Goal: Task Accomplishment & Management: Use online tool/utility

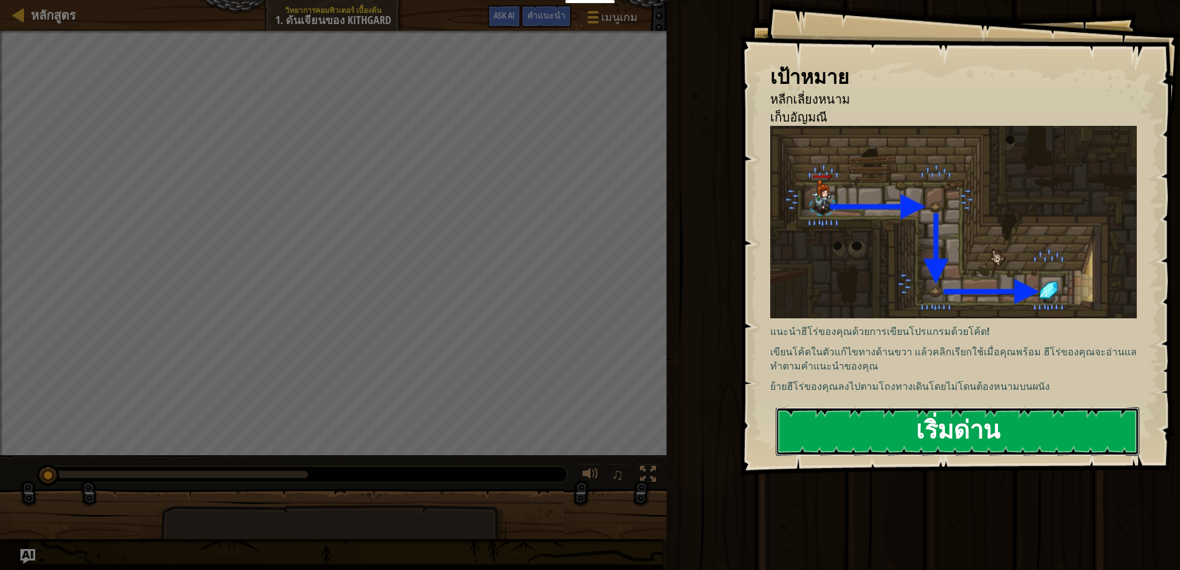
click at [967, 436] on button "เริ่มด่าน" at bounding box center [958, 431] width 364 height 49
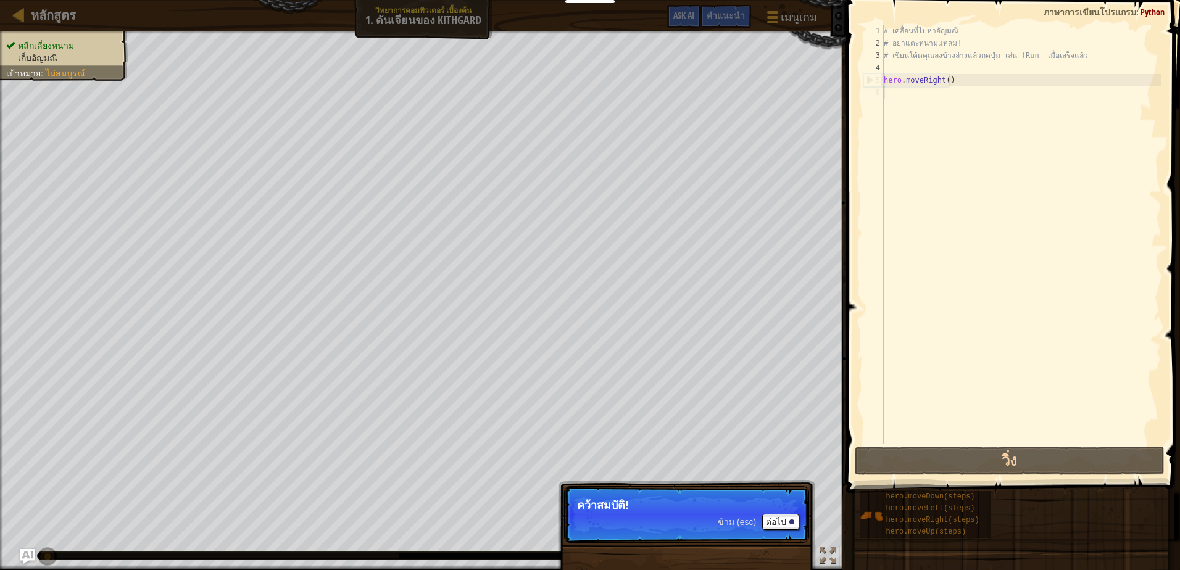
click at [744, 526] on span "ข้าม (esc)" at bounding box center [737, 522] width 38 height 10
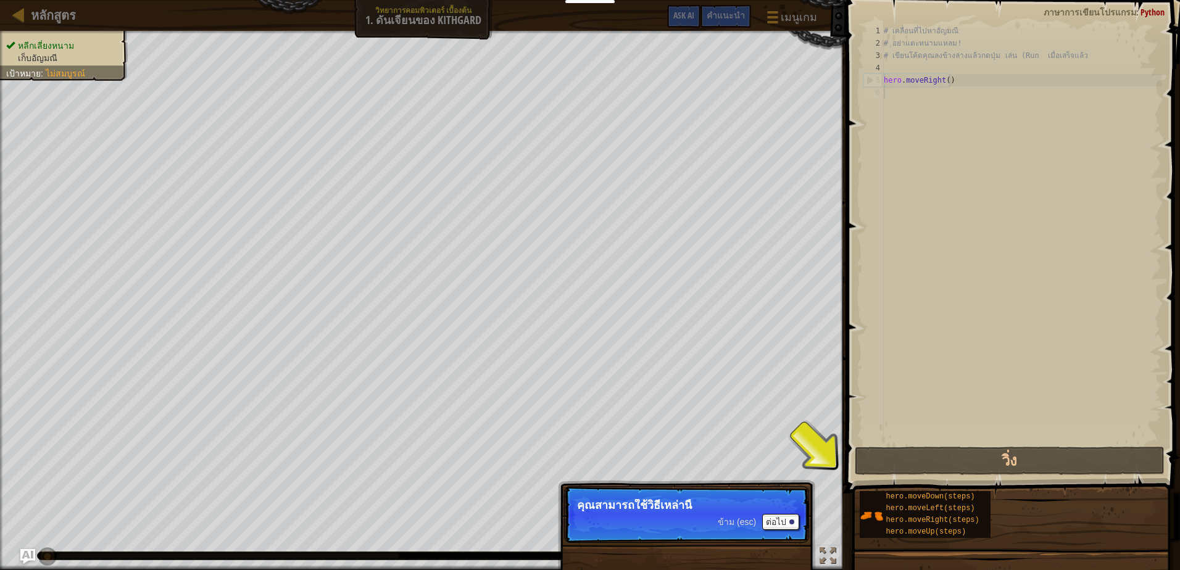
click at [742, 522] on span "ข้าม (esc)" at bounding box center [737, 522] width 38 height 10
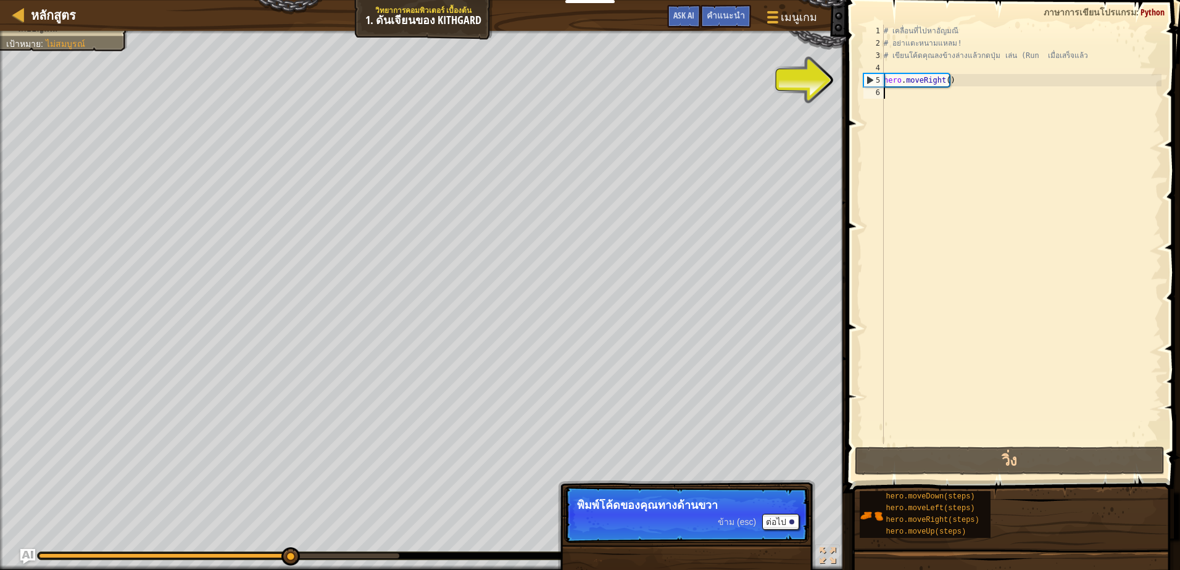
click at [739, 524] on span "ข้าม (esc)" at bounding box center [737, 522] width 38 height 10
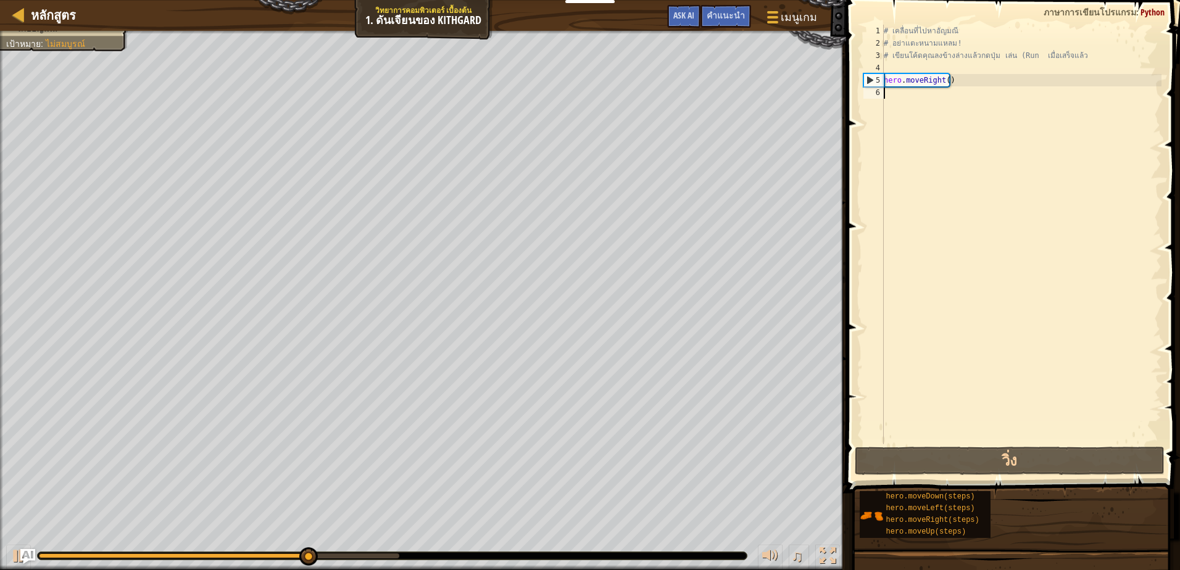
click at [739, 524] on div "หลีกเลี่ยงหนาม เก็บ[PERSON_NAME] เป้าหมาย : ไม่[PERSON_NAME] ♫ อันยา 11 x: 18 y…" at bounding box center [590, 300] width 1180 height 539
